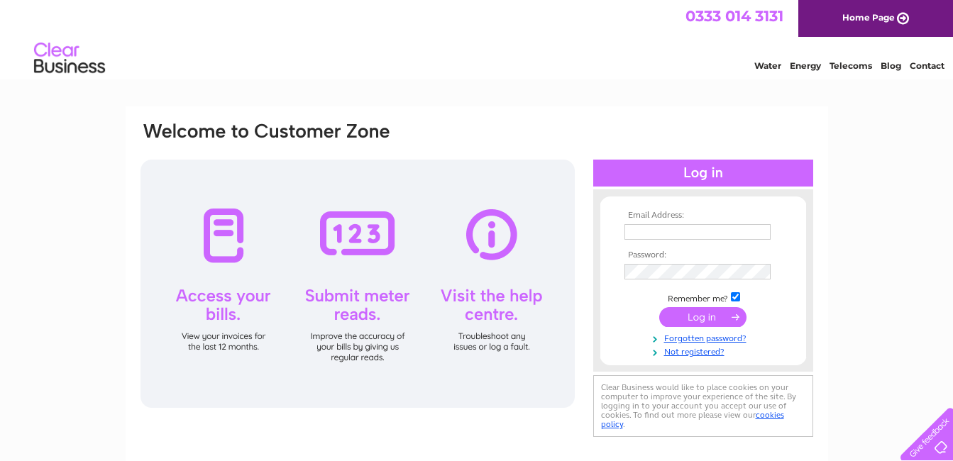
type input "2ndchanceinverkeilor@gmail.com"
click at [694, 315] on input "submit" at bounding box center [702, 317] width 87 height 20
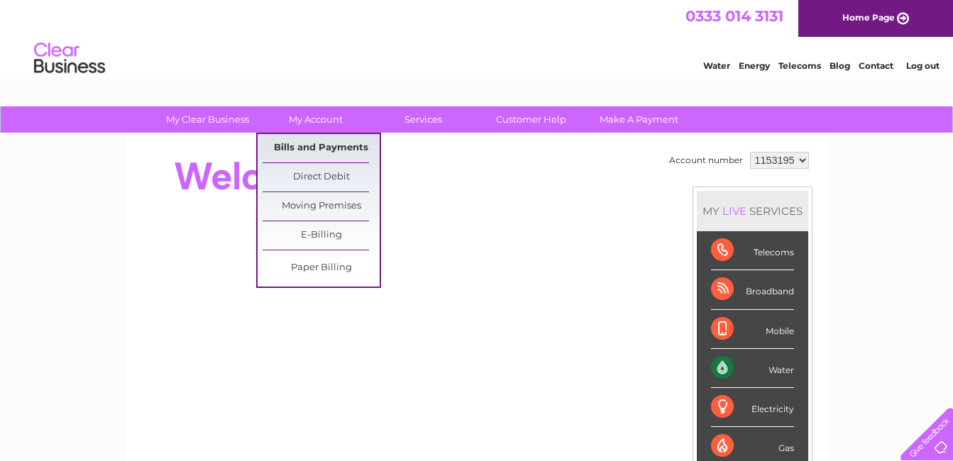
click at [304, 143] on link "Bills and Payments" at bounding box center [320, 148] width 117 height 28
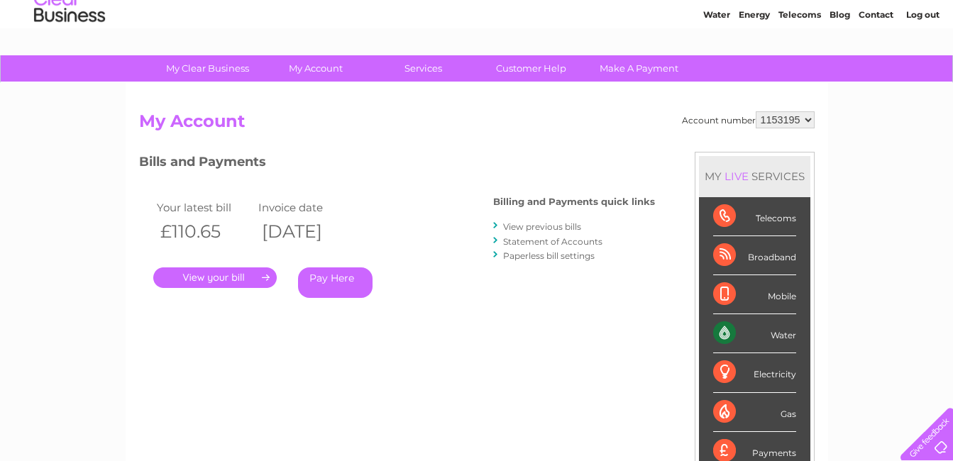
scroll to position [71, 0]
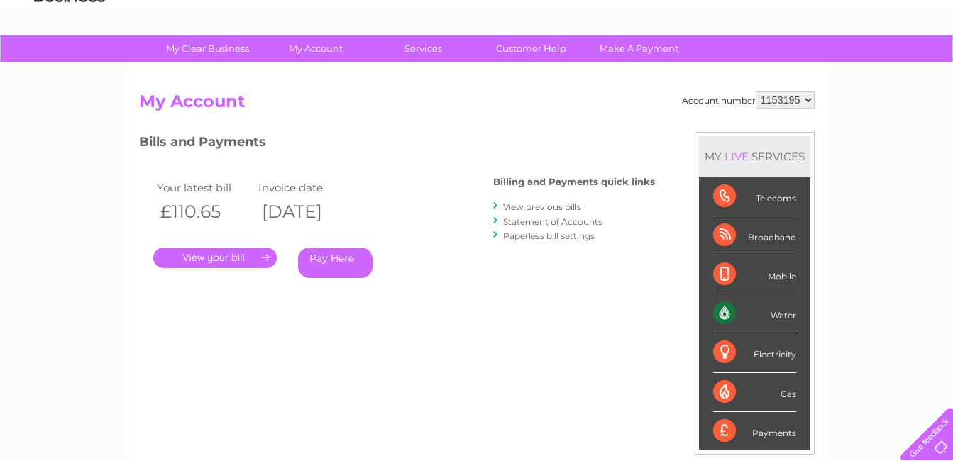
click at [233, 254] on link "." at bounding box center [214, 258] width 123 height 21
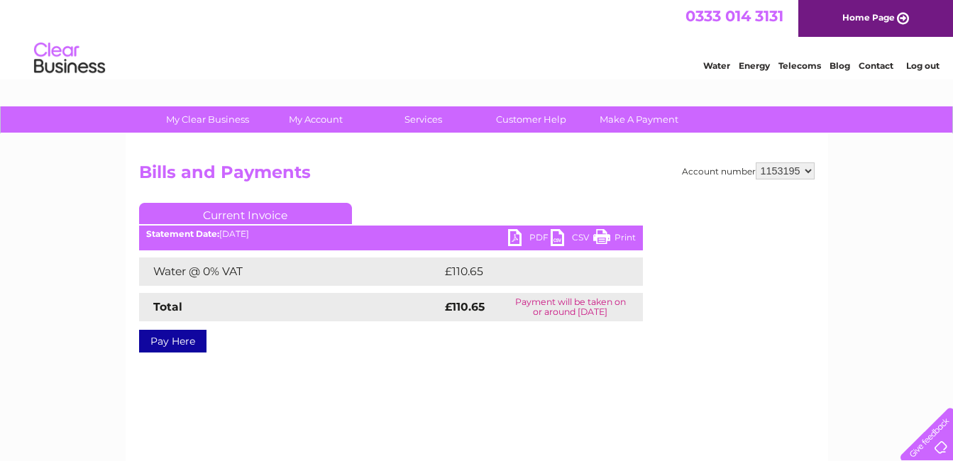
click at [517, 240] on link "PDF" at bounding box center [529, 239] width 43 height 21
click at [629, 236] on link "Print" at bounding box center [614, 239] width 43 height 21
